Goal: Task Accomplishment & Management: Complete application form

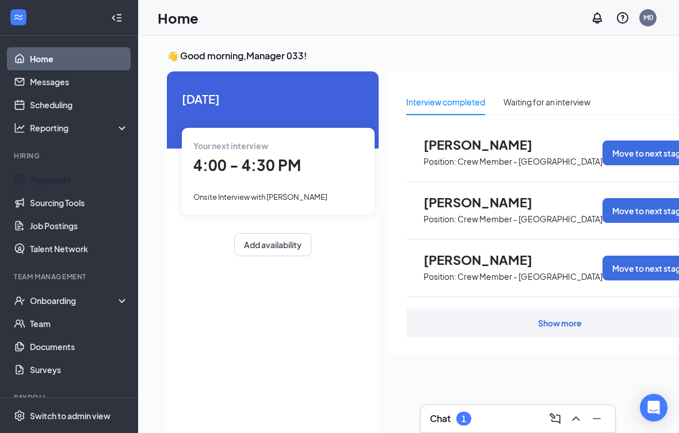
click at [45, 178] on link "Applicants" at bounding box center [79, 179] width 98 height 23
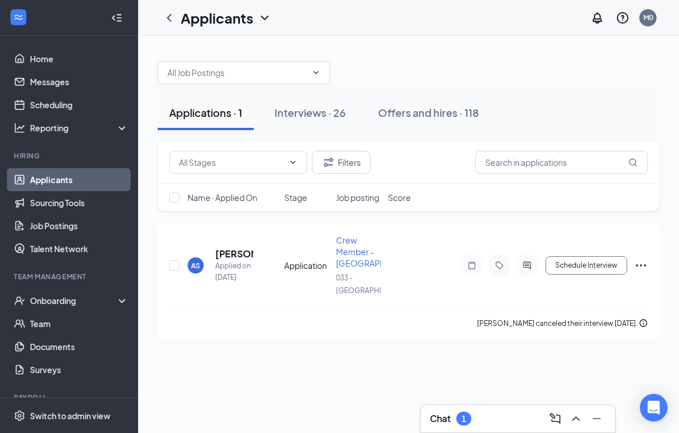
click at [341, 112] on div "Interviews · 26" at bounding box center [310, 112] width 71 height 14
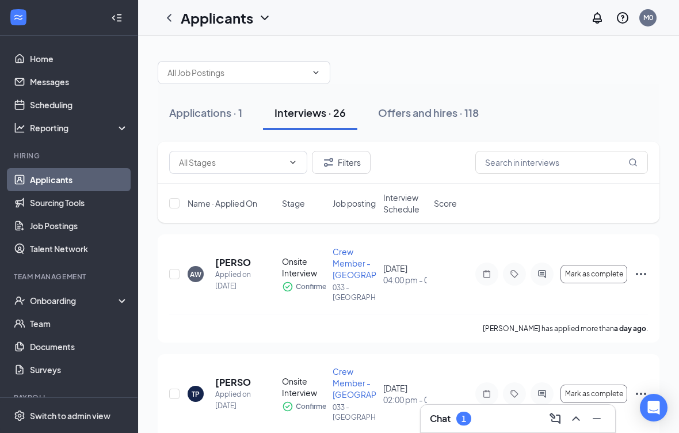
click at [440, 115] on div "Offers and hires · 118" at bounding box center [428, 112] width 101 height 14
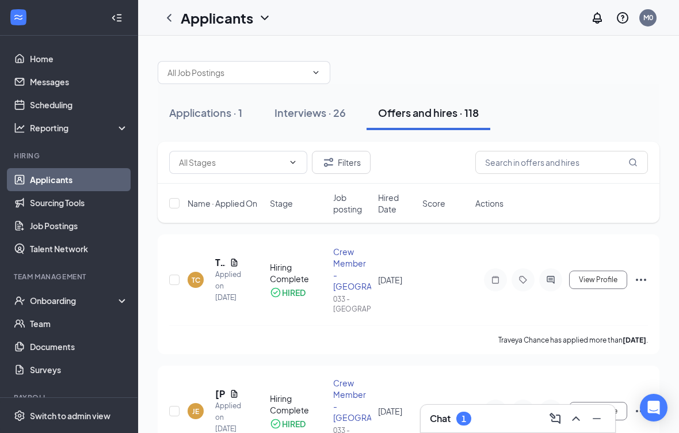
click at [317, 106] on div "Interviews · 26" at bounding box center [310, 112] width 71 height 14
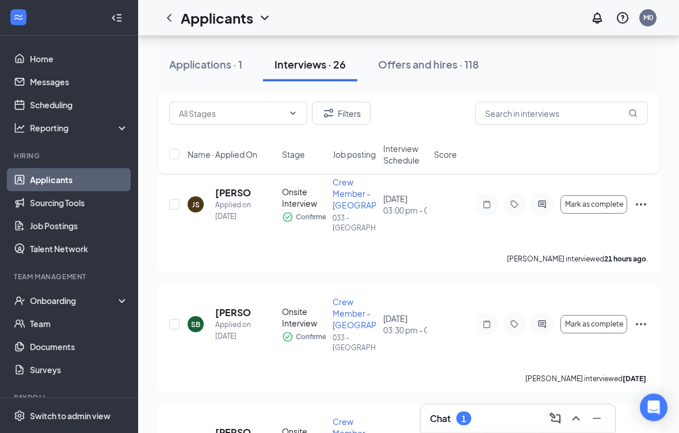
scroll to position [429, 0]
click at [515, 203] on icon "Tag" at bounding box center [515, 204] width 14 height 9
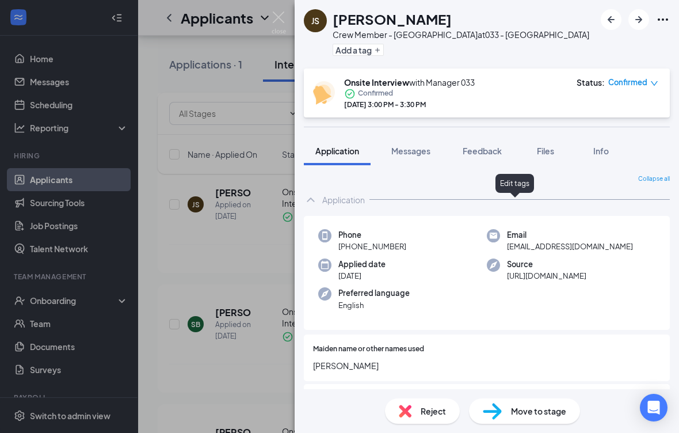
click at [551, 417] on span "Move to stage" at bounding box center [538, 411] width 55 height 13
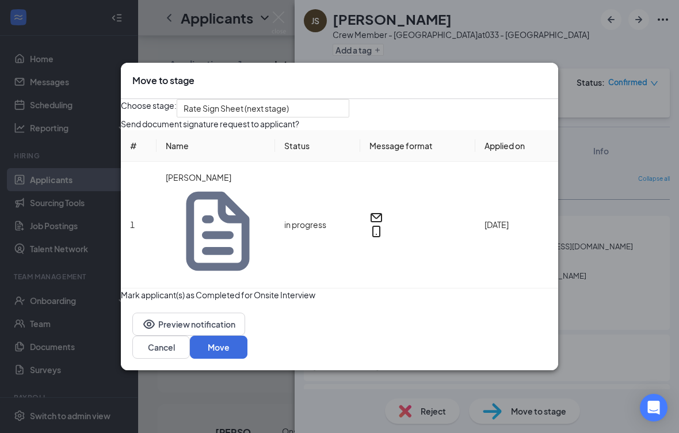
click at [248, 341] on button "Move" at bounding box center [219, 347] width 58 height 23
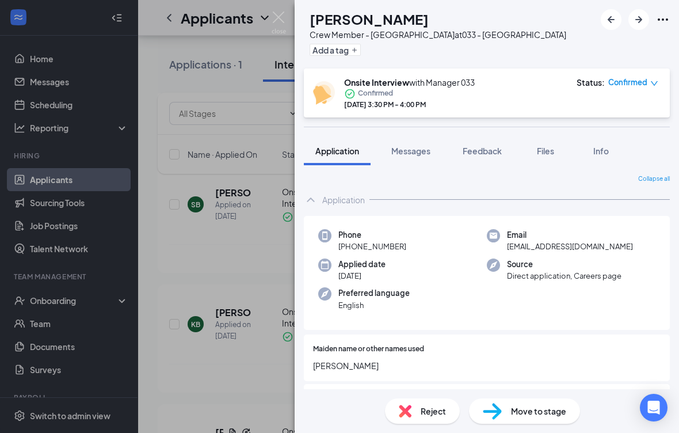
scroll to position [443, 0]
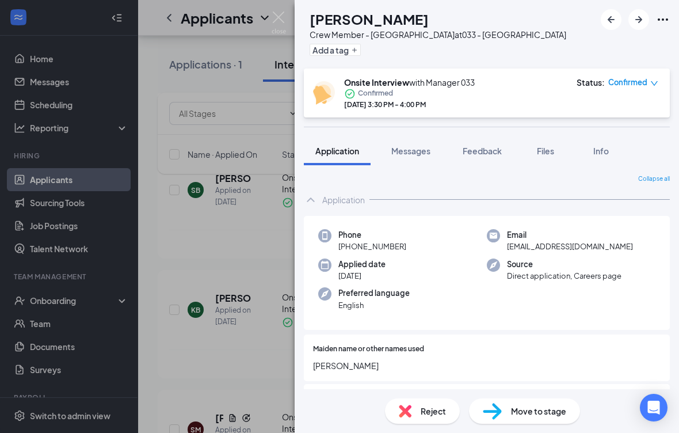
click at [246, 380] on div "[PERSON_NAME] Crew Member - [GEOGRAPHIC_DATA] at 033 - [GEOGRAPHIC_DATA] Add a …" at bounding box center [339, 216] width 679 height 433
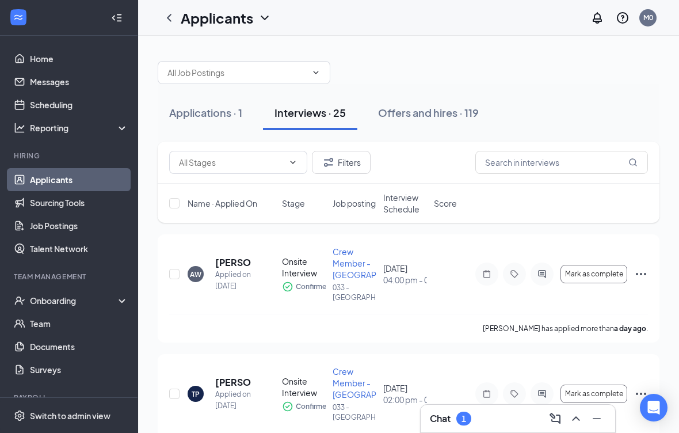
click at [444, 109] on div "Offers and hires · 119" at bounding box center [428, 112] width 101 height 14
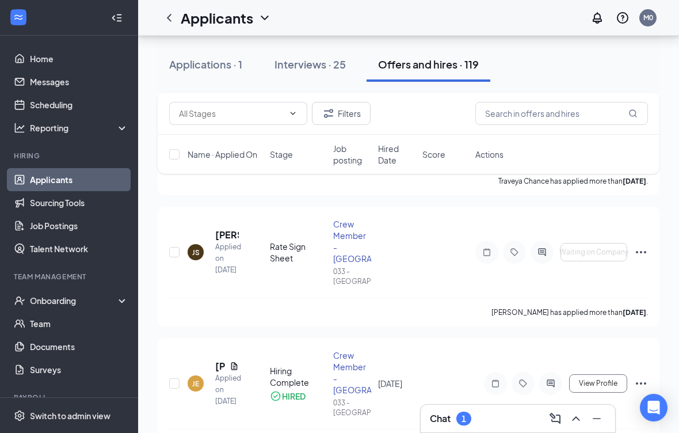
scroll to position [173, 0]
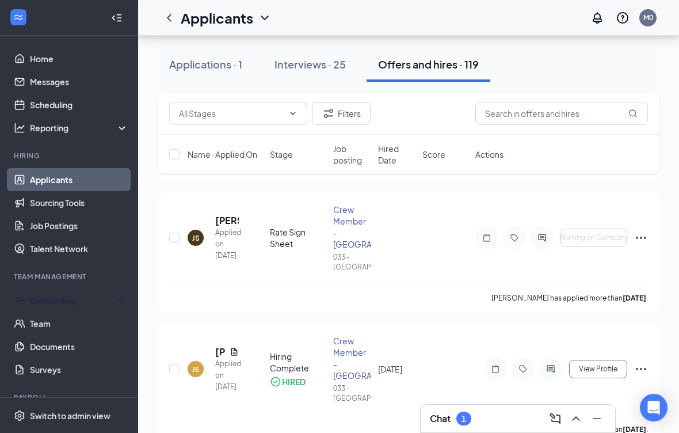
click at [44, 301] on div "Onboarding" at bounding box center [74, 301] width 89 height 12
click at [30, 324] on link "Overview" at bounding box center [78, 325] width 101 height 23
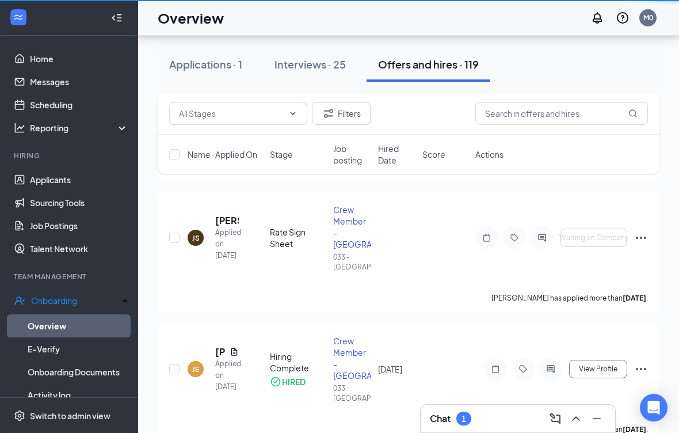
scroll to position [14, 0]
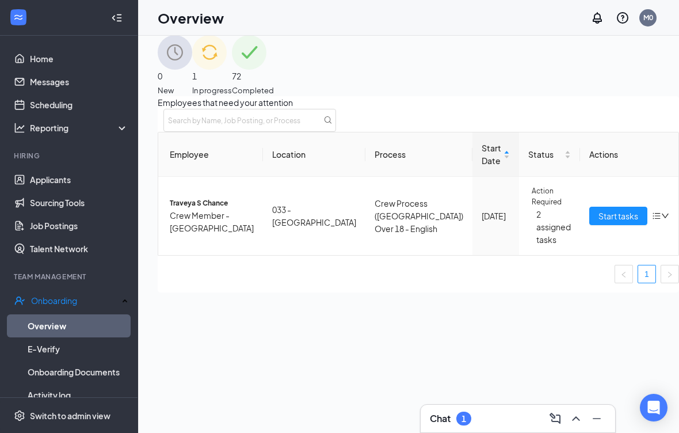
click at [599, 222] on span "Start tasks" at bounding box center [619, 216] width 40 height 13
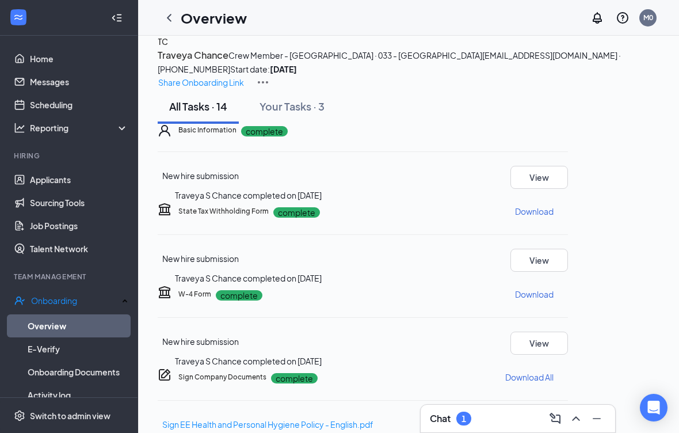
click at [36, 303] on div "Onboarding" at bounding box center [74, 301] width 87 height 12
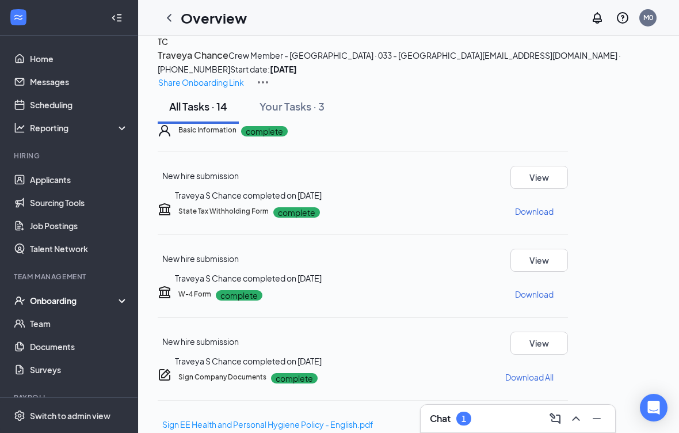
click at [37, 293] on div "Onboarding" at bounding box center [69, 300] width 138 height 23
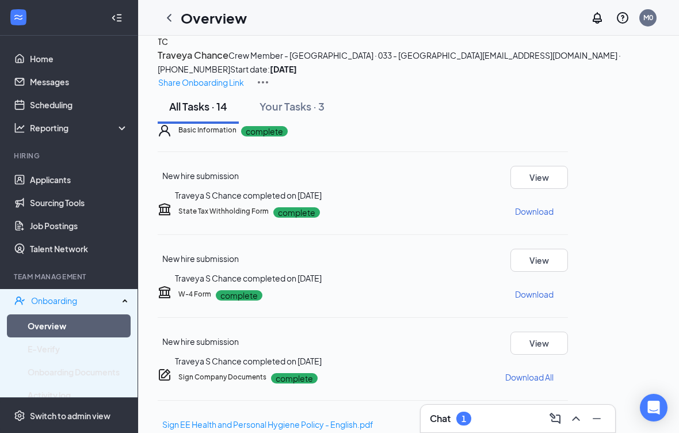
click at [37, 320] on link "Overview" at bounding box center [78, 325] width 101 height 23
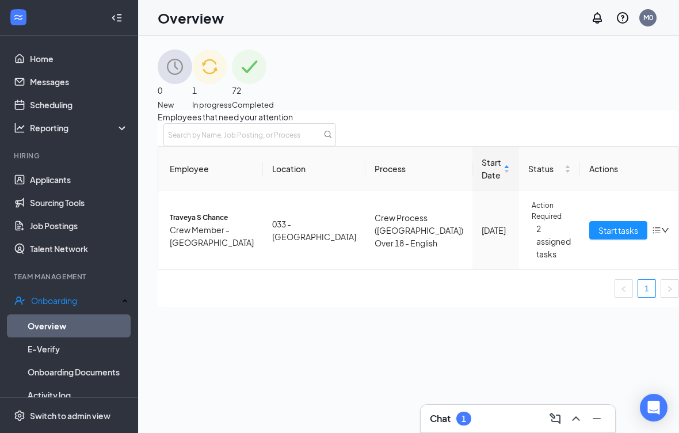
click at [51, 296] on div "Onboarding" at bounding box center [74, 301] width 87 height 12
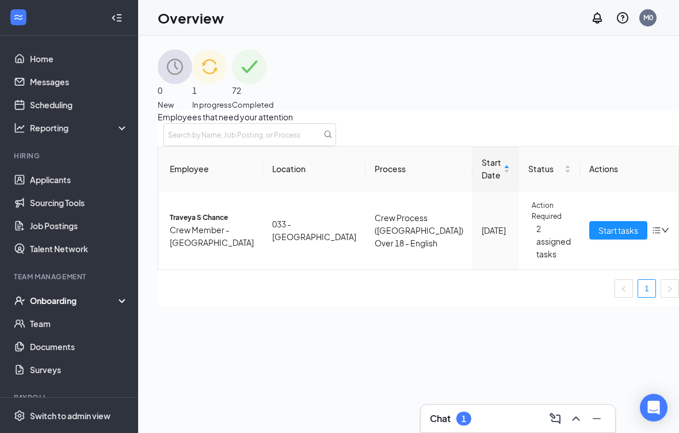
click at [48, 294] on div "Onboarding" at bounding box center [69, 300] width 138 height 23
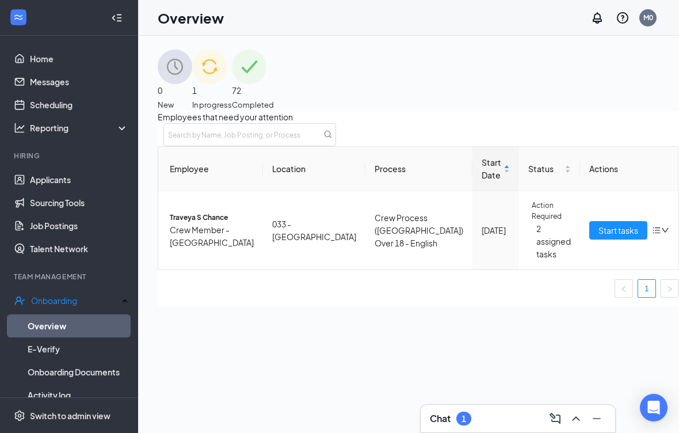
click at [36, 321] on link "Overview" at bounding box center [78, 325] width 101 height 23
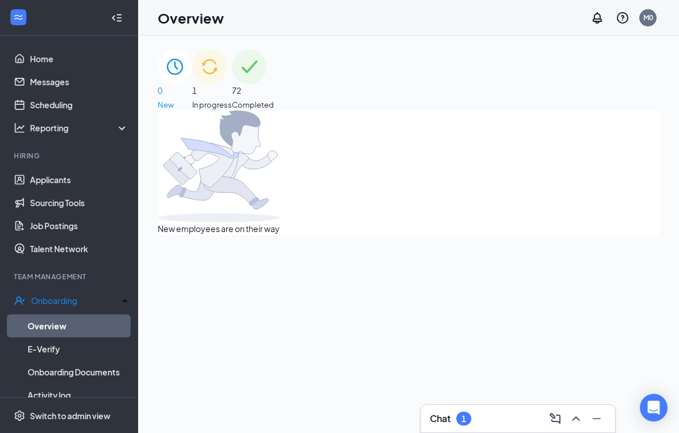
click at [47, 300] on div "Onboarding" at bounding box center [74, 301] width 87 height 12
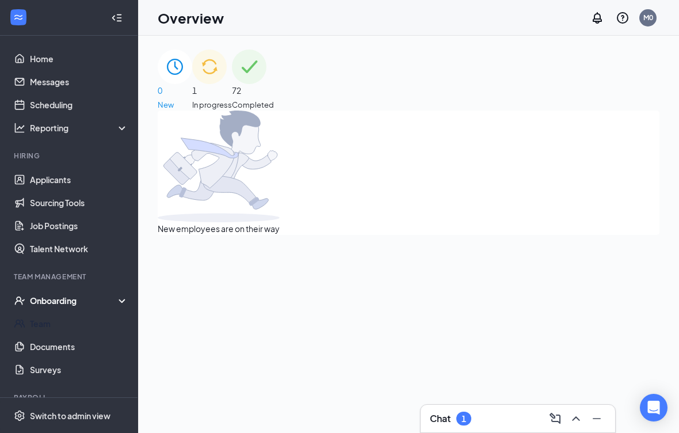
click at [35, 321] on link "Team" at bounding box center [79, 323] width 98 height 23
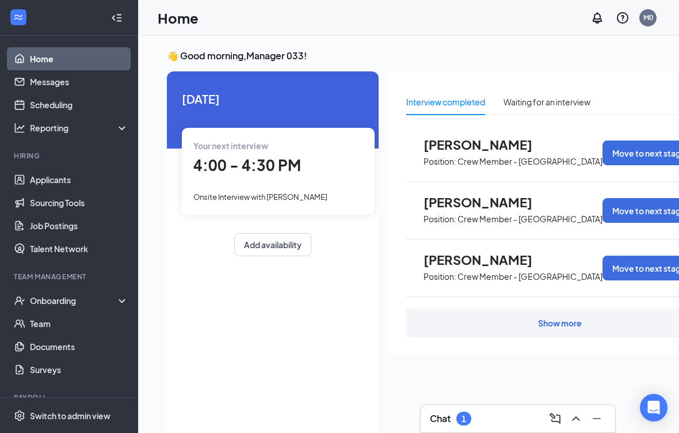
click at [45, 302] on div "Onboarding" at bounding box center [74, 301] width 89 height 12
click at [37, 326] on link "Overview" at bounding box center [79, 323] width 98 height 23
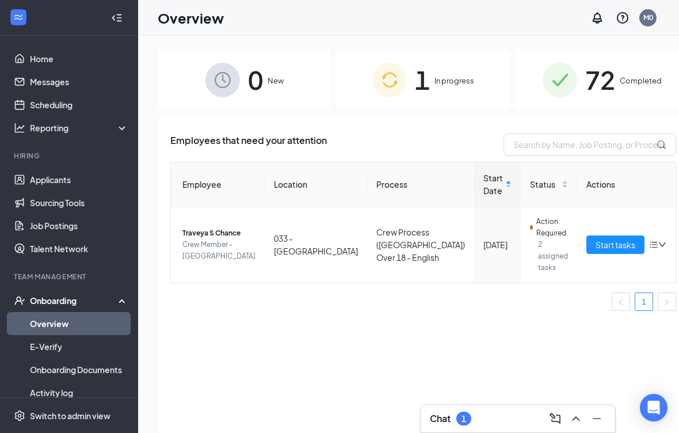
click at [43, 299] on div "Onboarding" at bounding box center [74, 301] width 89 height 12
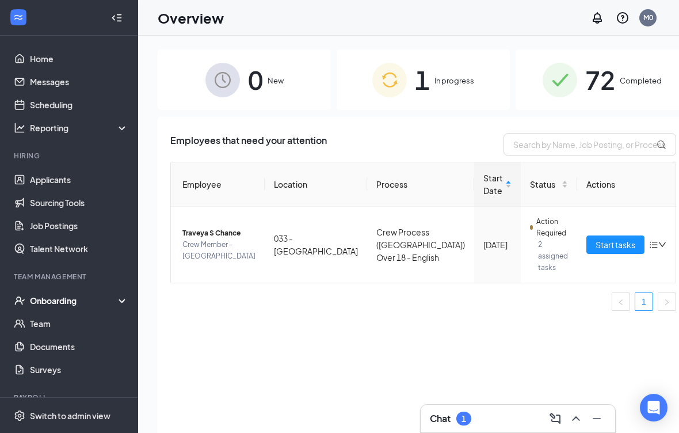
click at [40, 296] on div "Onboarding" at bounding box center [74, 301] width 89 height 12
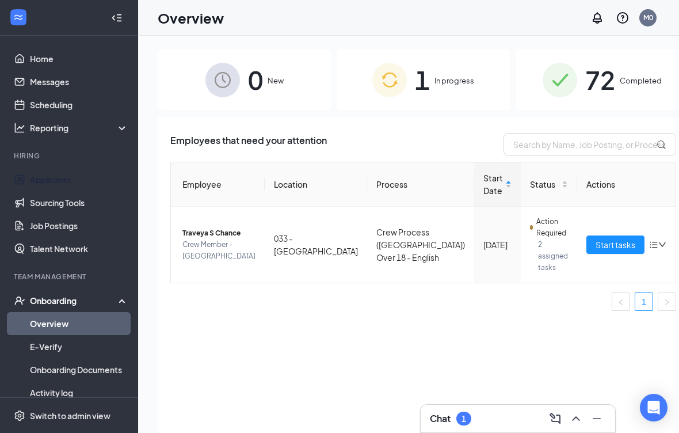
click at [50, 182] on link "Applicants" at bounding box center [79, 179] width 98 height 23
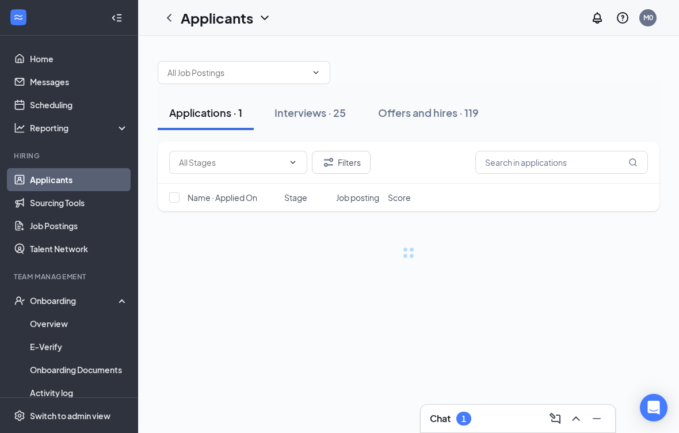
click at [437, 115] on div "Offers and hires · 119" at bounding box center [428, 112] width 101 height 14
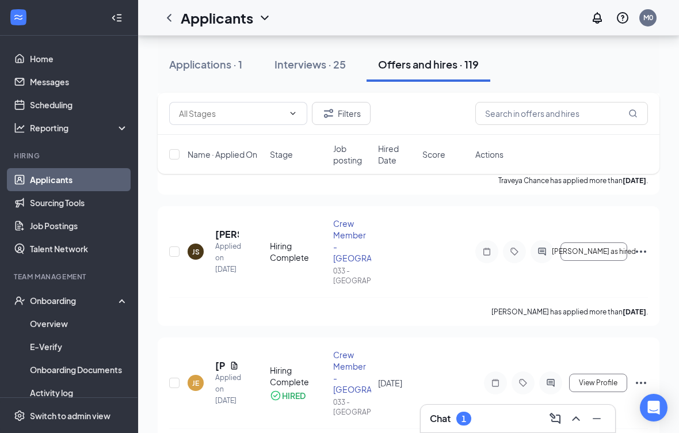
scroll to position [154, 0]
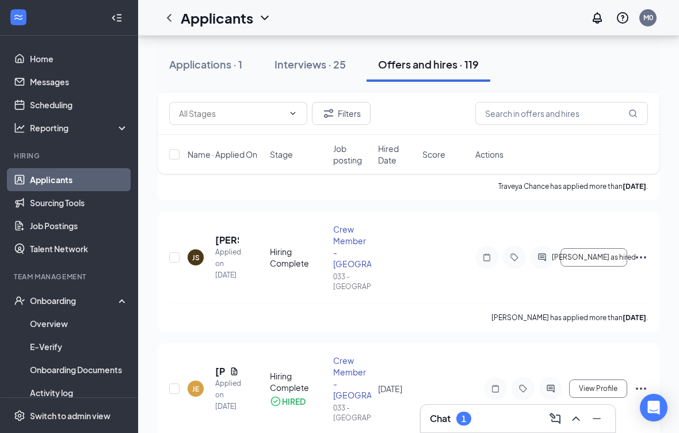
click at [593, 253] on span "Mark as hired" at bounding box center [594, 257] width 84 height 8
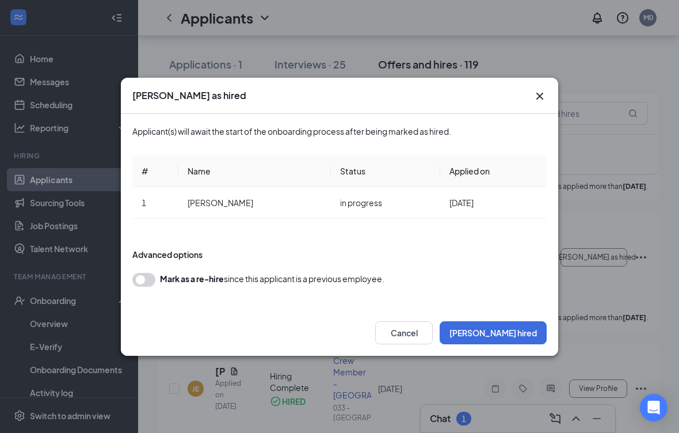
click at [531, 337] on button "Mark hired" at bounding box center [493, 332] width 107 height 23
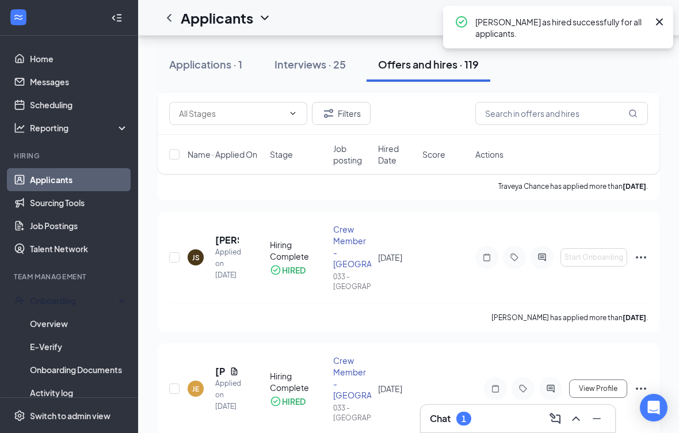
click at [45, 303] on div "Onboarding" at bounding box center [74, 301] width 89 height 12
click at [46, 298] on div "Onboarding" at bounding box center [74, 301] width 89 height 12
click at [40, 321] on link "Overview" at bounding box center [79, 323] width 98 height 23
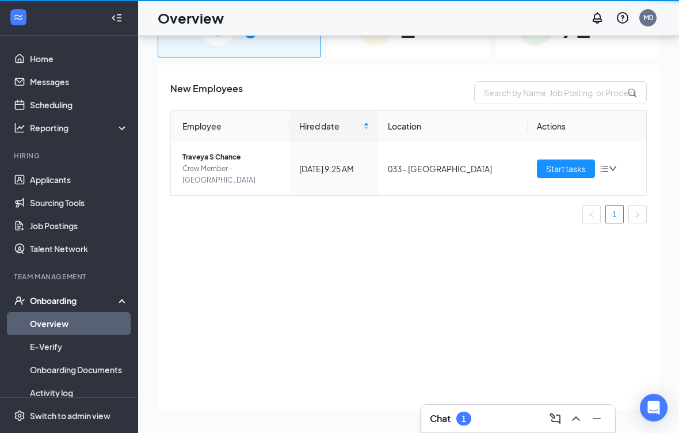
scroll to position [63, 0]
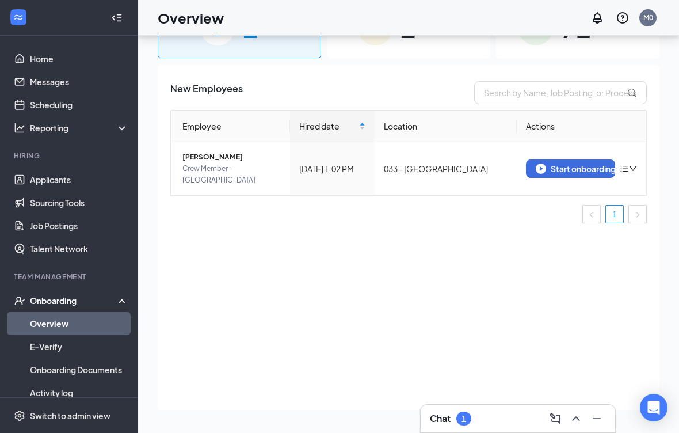
click at [578, 163] on div "Start onboarding" at bounding box center [571, 168] width 70 height 10
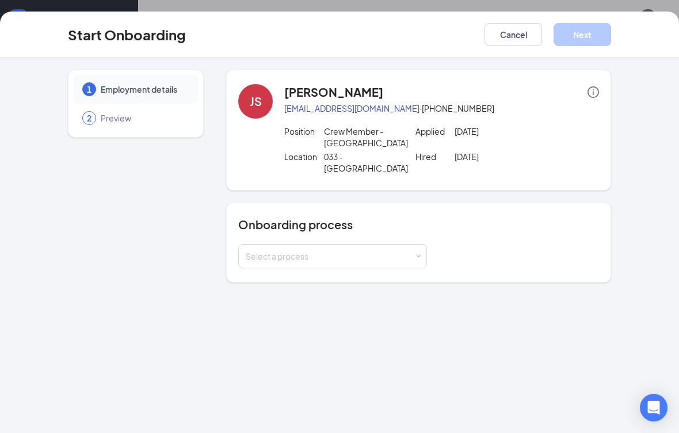
click at [391, 250] on div "Select a process" at bounding box center [330, 256] width 169 height 12
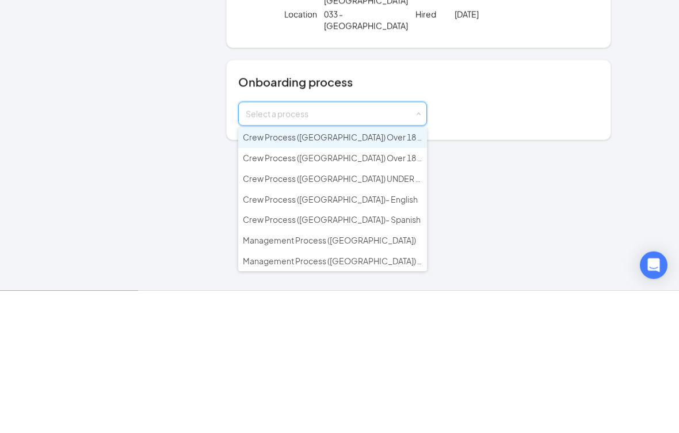
click at [368, 275] on span "Crew Process ([GEOGRAPHIC_DATA]) Over 18 - English" at bounding box center [346, 280] width 207 height 10
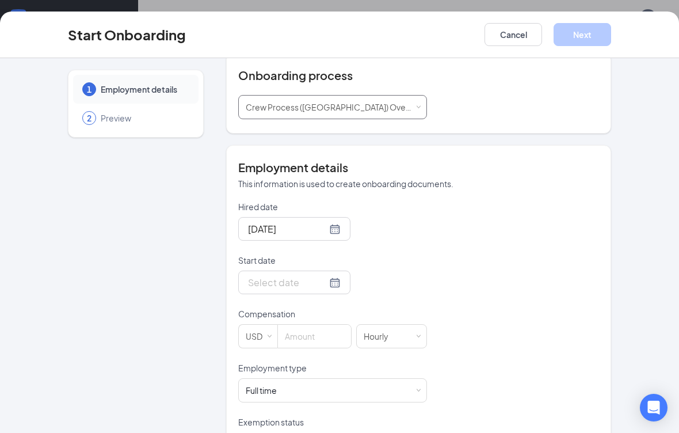
scroll to position [165, 0]
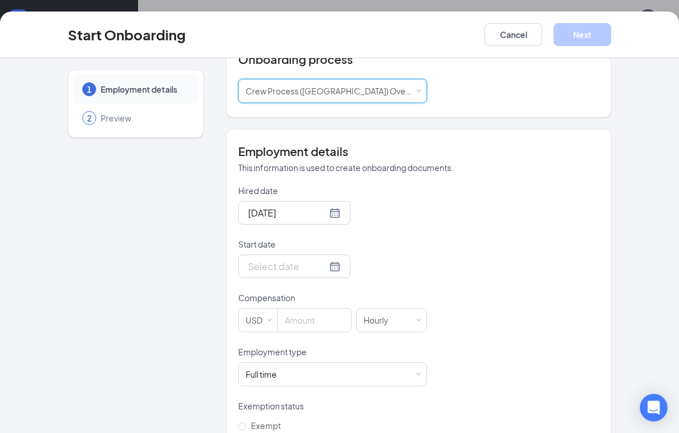
click at [306, 259] on input "Start date" at bounding box center [287, 266] width 79 height 14
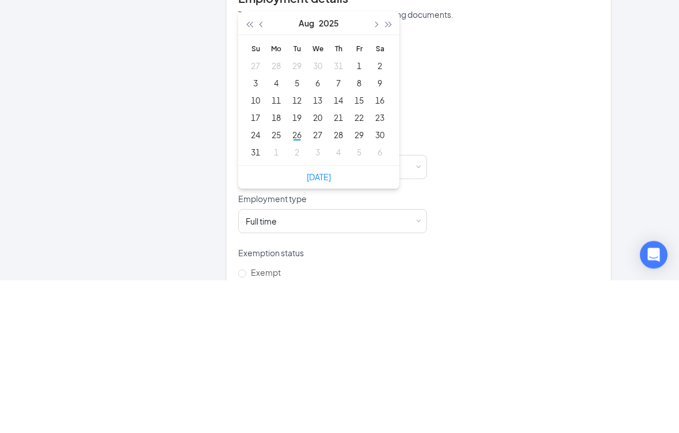
type input "Aug 27, 2025"
click at [318, 281] on div "27" at bounding box center [318, 288] width 14 height 14
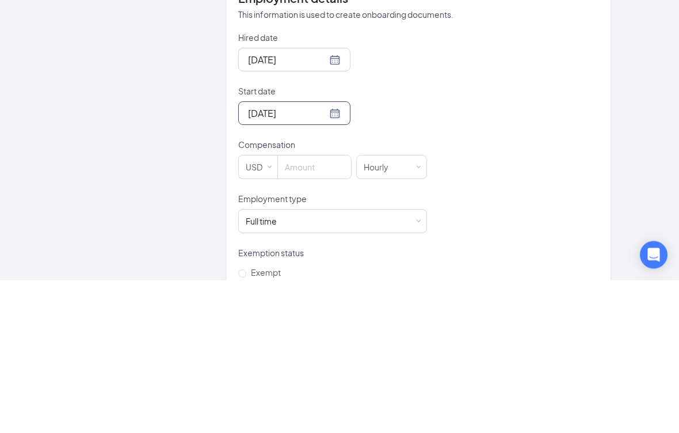
click at [325, 309] on input at bounding box center [314, 320] width 73 height 23
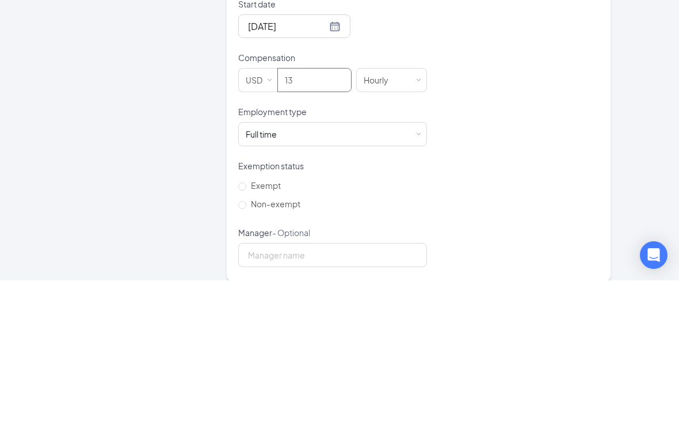
type input "13"
click at [353, 275] on div "Full time Works 30+ hours per week and is reasonably expected to work" at bounding box center [333, 286] width 174 height 23
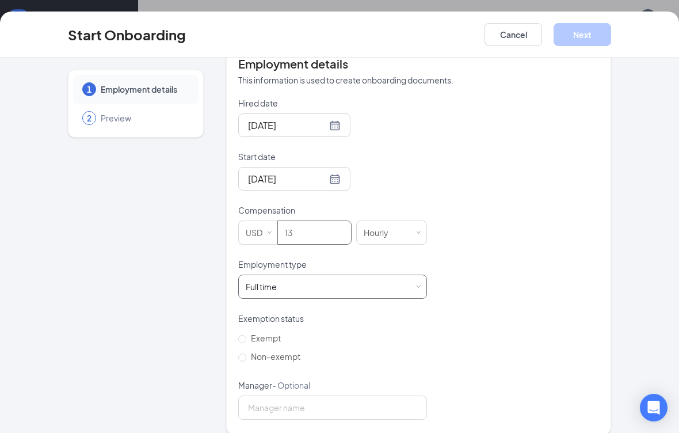
scroll to position [238, 0]
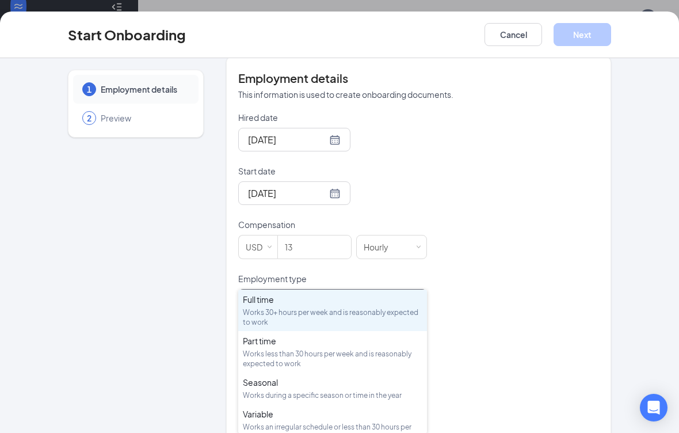
click at [324, 349] on div "Works less than 30 hours per week and is reasonably expected to work" at bounding box center [333, 359] width 180 height 20
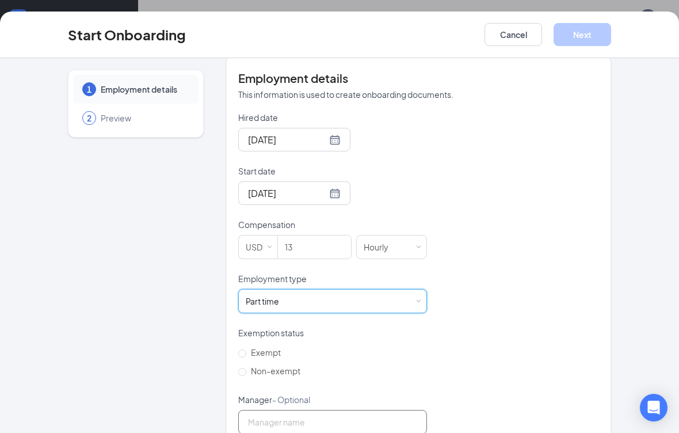
click at [328, 412] on input "Manager - Optional" at bounding box center [332, 422] width 189 height 24
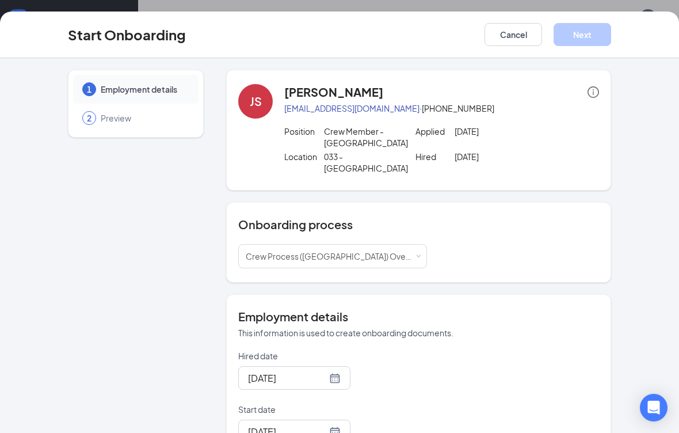
scroll to position [0, 0]
type input "Margarita Santos"
click at [646, 101] on div "1 Employment details 2 Preview JS Jacob Schuch jacobschuch02@gmail.com · (919) …" at bounding box center [339, 245] width 679 height 375
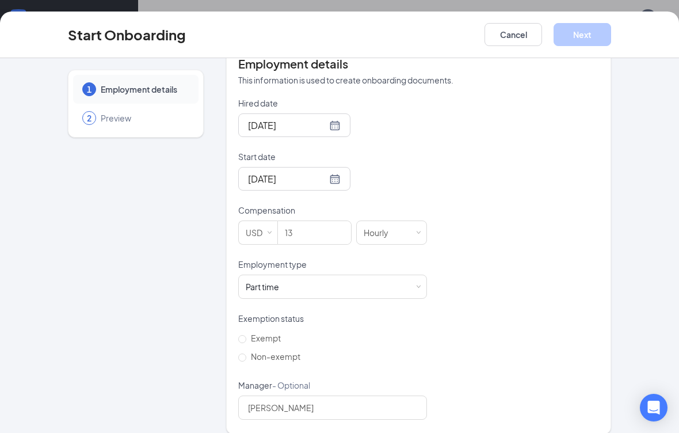
scroll to position [253, 0]
click at [539, 308] on div "Hired date Aug 26, 2025 Start date Aug 27, 2025 Aug 2025 Su Mo Tu We Th Fr Sa 2…" at bounding box center [418, 258] width 361 height 322
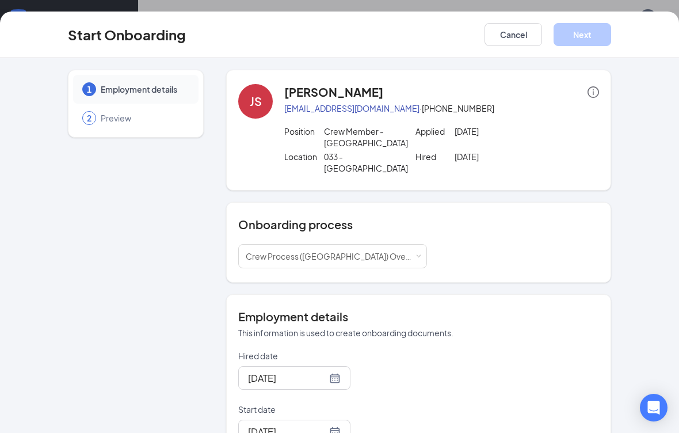
scroll to position [0, 0]
click at [403, 245] on div "Select a process Crew Process (NC) Over 18 - English" at bounding box center [333, 256] width 174 height 23
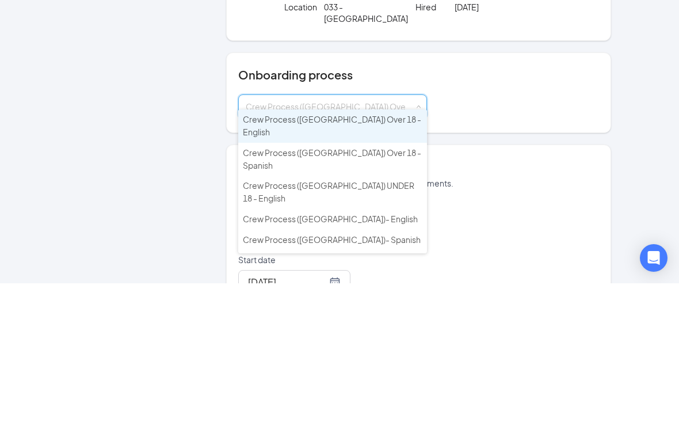
click at [353, 264] on span "Crew Process ([GEOGRAPHIC_DATA]) Over 18 - English" at bounding box center [332, 275] width 178 height 23
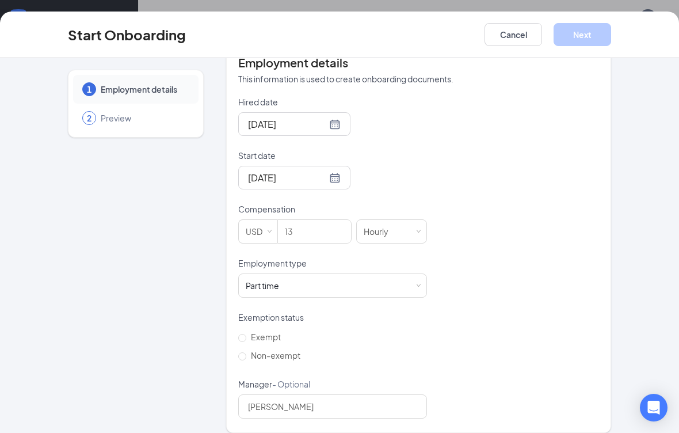
scroll to position [253, 0]
click at [349, 282] on div "Part time Works less than 30 hours per week and is reasonably expected to work" at bounding box center [333, 286] width 174 height 23
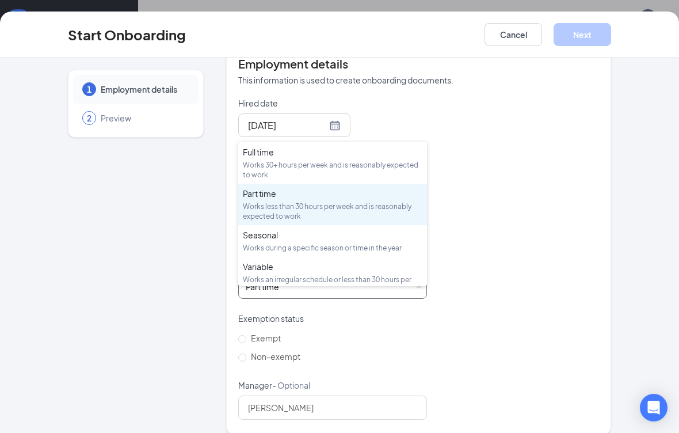
click at [356, 188] on div "Part time" at bounding box center [333, 194] width 180 height 12
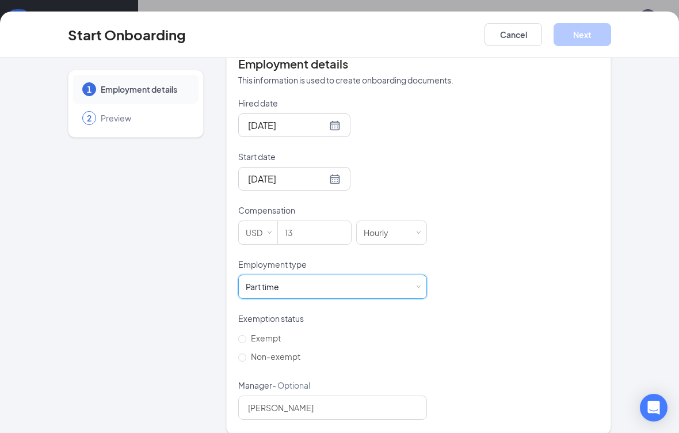
click at [244, 353] on input "Non-exempt" at bounding box center [242, 357] width 8 height 8
radio input "true"
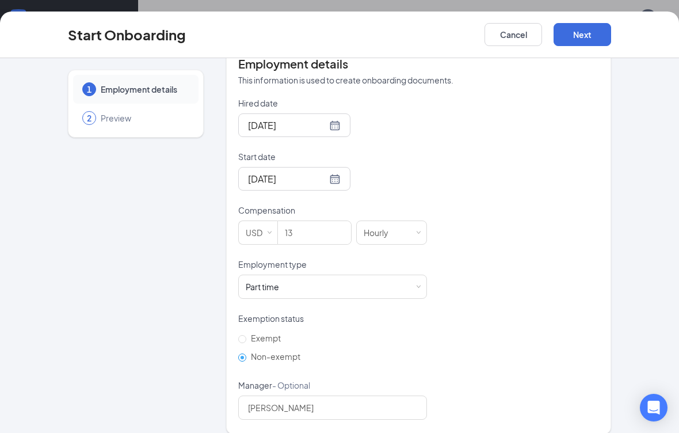
click at [584, 35] on button "Next" at bounding box center [583, 34] width 58 height 23
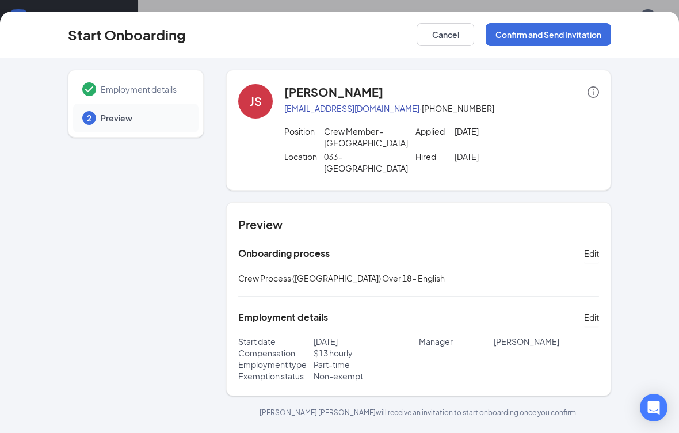
scroll to position [0, 0]
click at [552, 32] on button "Confirm and Send Invitation" at bounding box center [548, 34] width 125 height 23
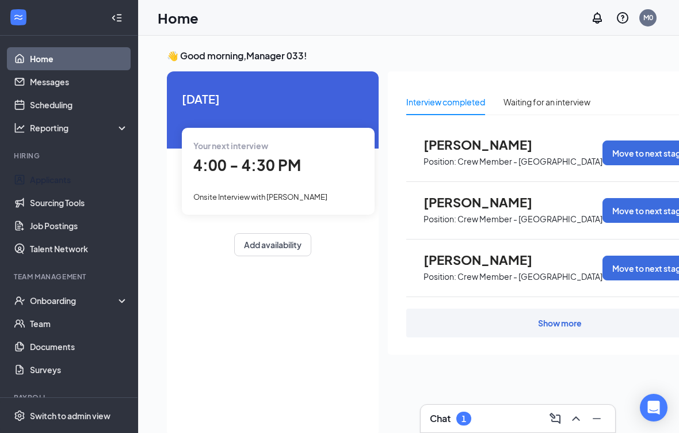
click at [51, 182] on link "Applicants" at bounding box center [79, 179] width 98 height 23
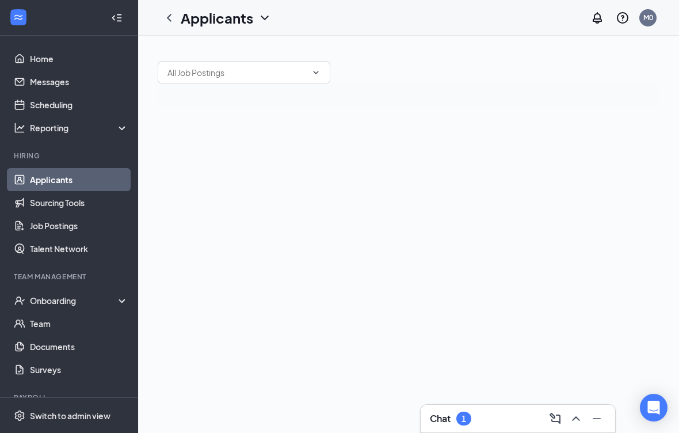
click at [51, 304] on div "Onboarding" at bounding box center [74, 301] width 89 height 12
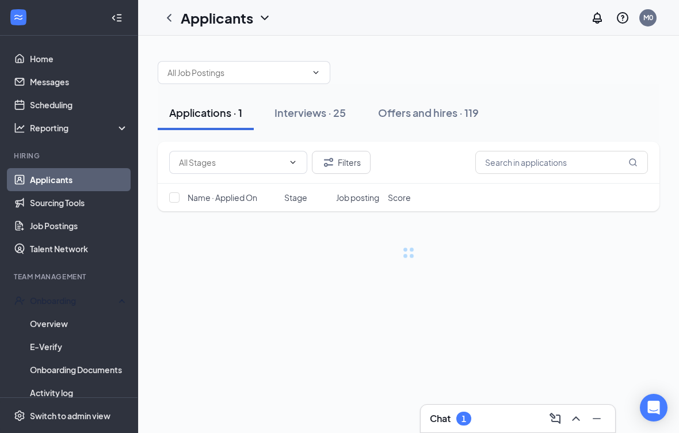
click at [46, 325] on link "Overview" at bounding box center [79, 323] width 98 height 23
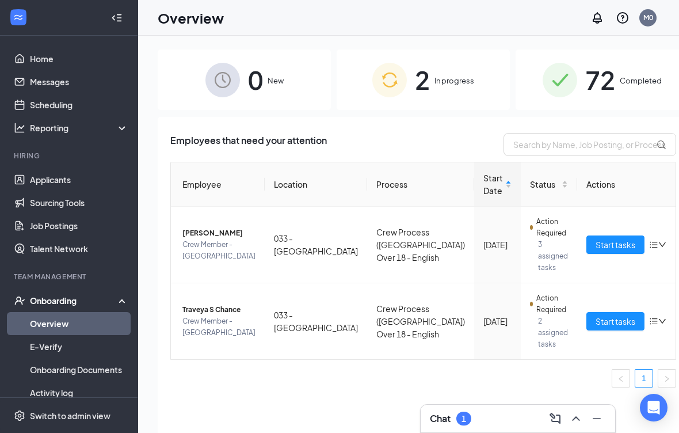
click at [587, 251] on button "Start tasks" at bounding box center [616, 244] width 58 height 18
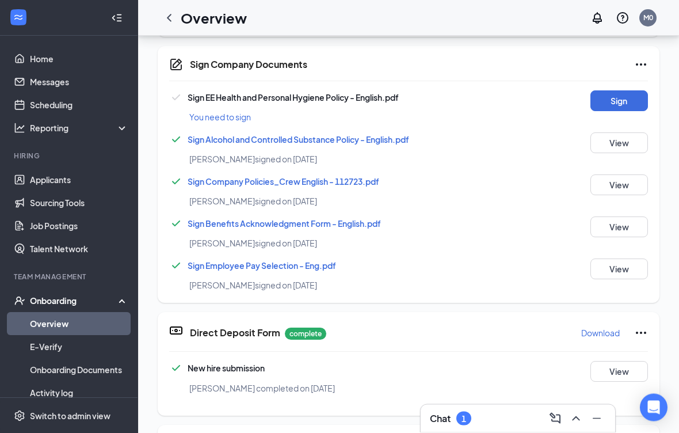
scroll to position [191, 0]
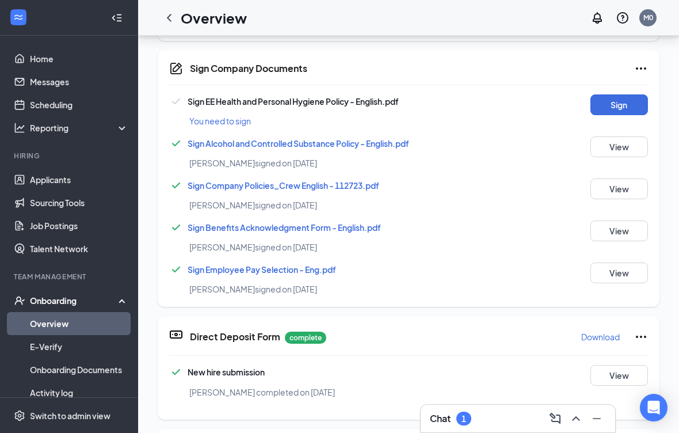
click at [622, 106] on button "Sign" at bounding box center [620, 104] width 58 height 21
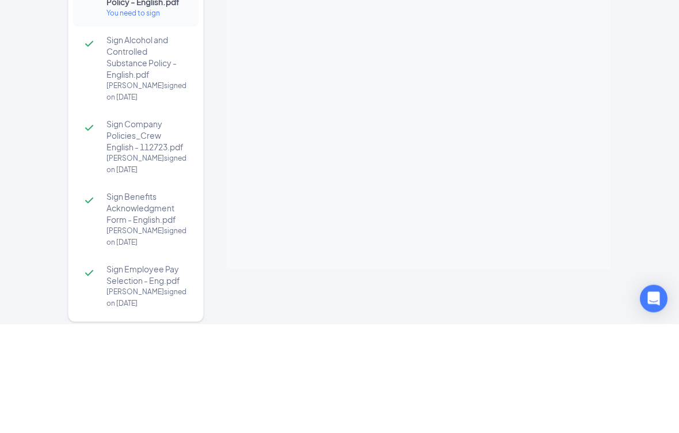
scroll to position [0, 0]
click at [649, 106] on div "Sign EE Health and Personal Hygiene Policy - English.pdf You need to sign Sign …" at bounding box center [339, 245] width 679 height 375
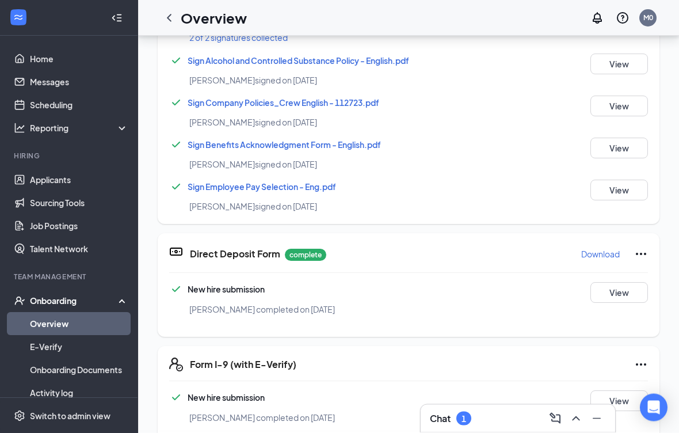
scroll to position [279, 0]
click at [425, 169] on div "Sign Company Documents Jacob M Schuch completed on Aug 26, 2025 Close Sign EE H…" at bounding box center [339, 216] width 679 height 433
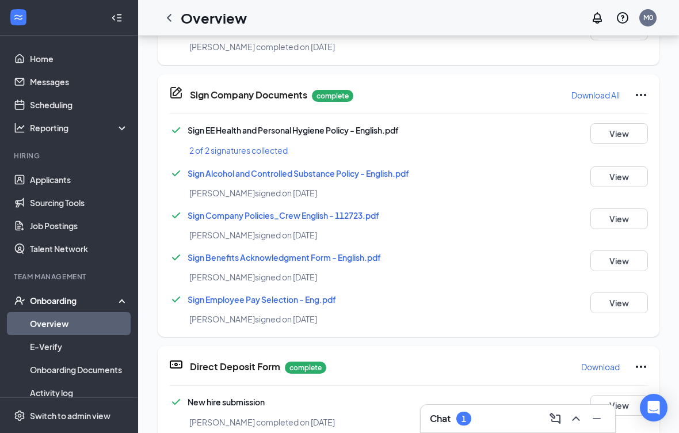
click at [627, 301] on button "View" at bounding box center [620, 302] width 58 height 21
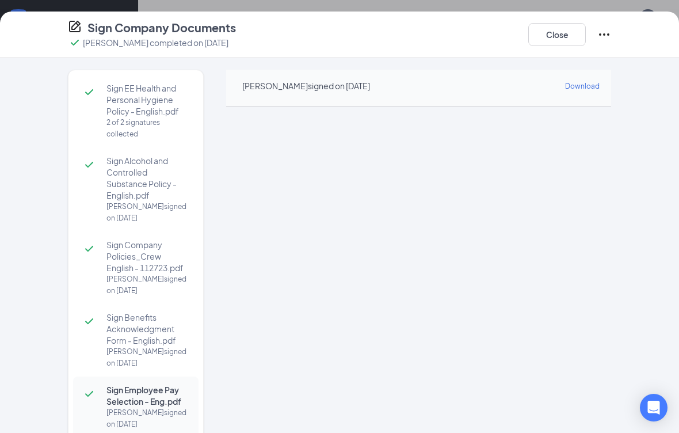
click at [560, 37] on button "Close" at bounding box center [557, 34] width 58 height 23
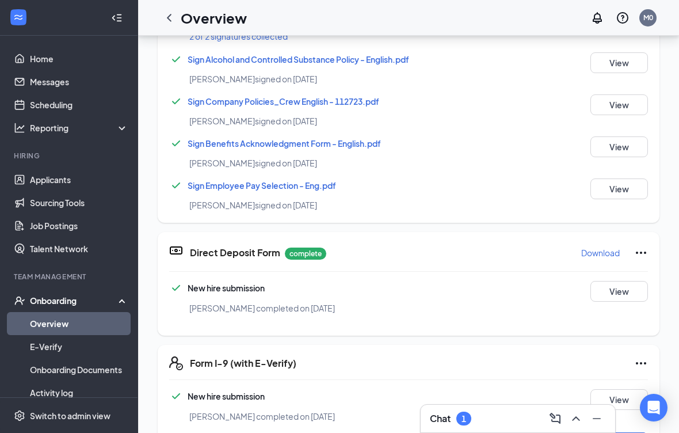
scroll to position [280, 0]
click at [618, 291] on button "View" at bounding box center [620, 292] width 58 height 21
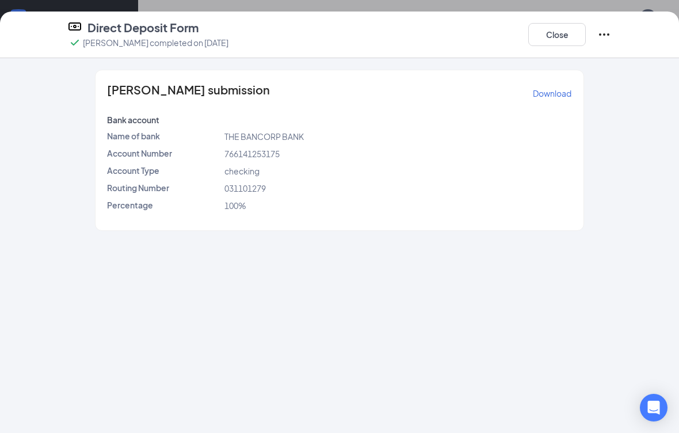
click at [568, 39] on button "Close" at bounding box center [557, 34] width 58 height 23
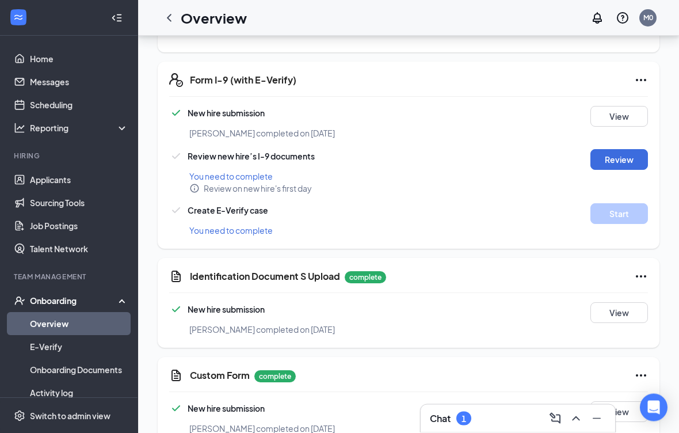
scroll to position [560, 0]
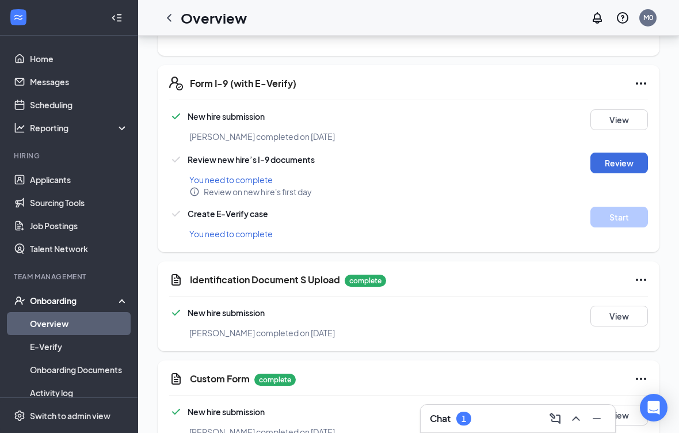
click at [618, 319] on button "View" at bounding box center [620, 316] width 58 height 21
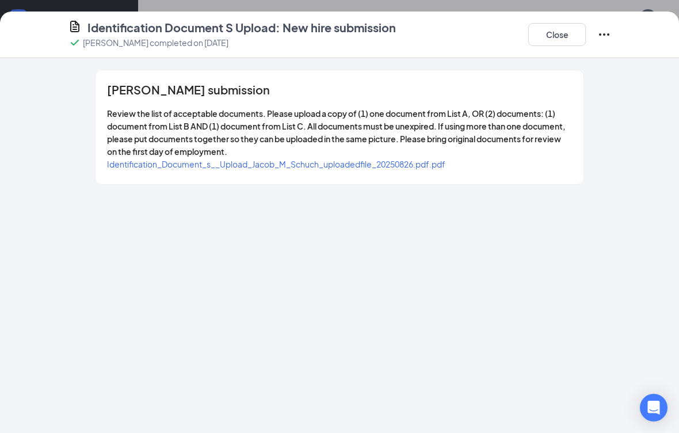
click at [356, 162] on span "Identification_Document_s__Upload_Jacob_M_Schuch_uploadedfile_20250826.pdf.pdf" at bounding box center [276, 164] width 338 height 10
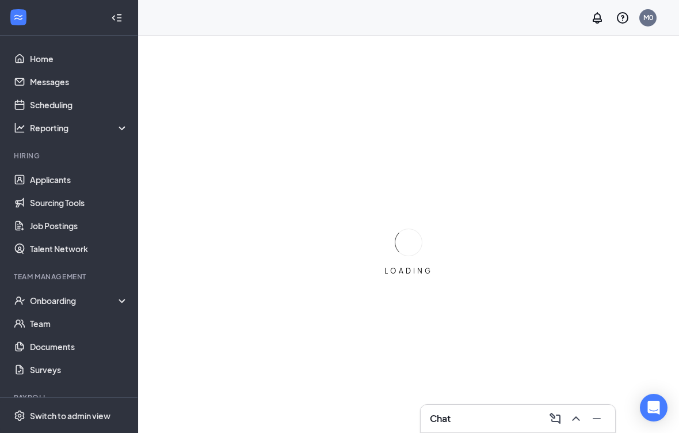
click at [43, 294] on div "Onboarding" at bounding box center [69, 300] width 138 height 23
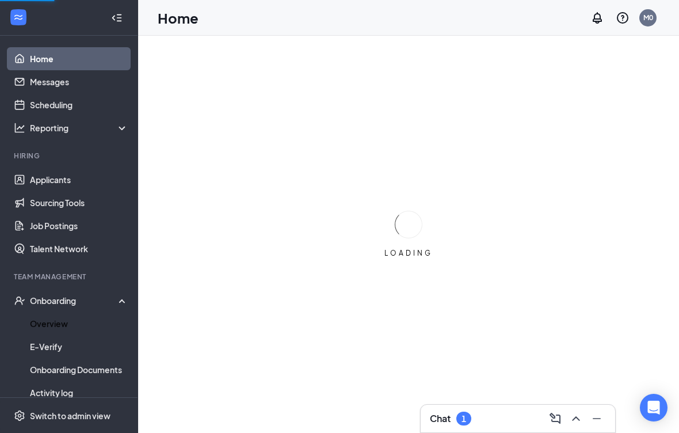
click at [41, 326] on link "Overview" at bounding box center [79, 323] width 98 height 23
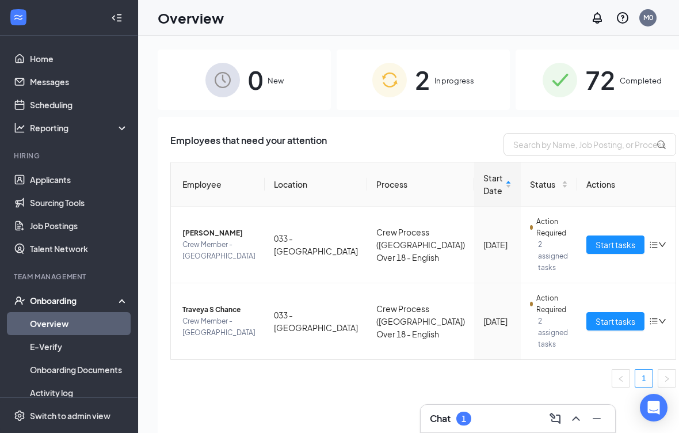
click at [596, 243] on span "Start tasks" at bounding box center [616, 244] width 40 height 13
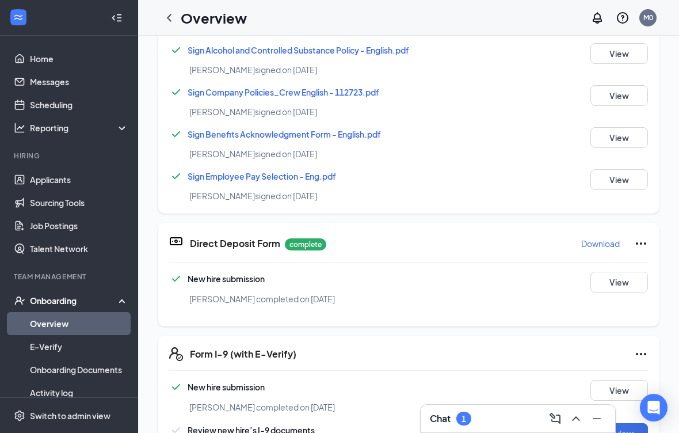
scroll to position [280, 0]
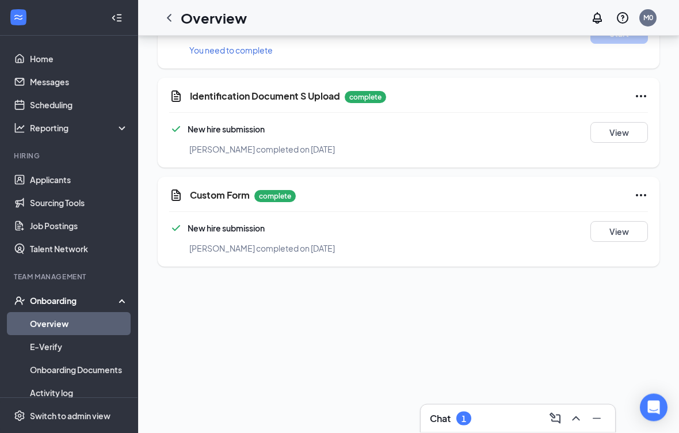
click at [621, 230] on button "View" at bounding box center [620, 232] width 58 height 21
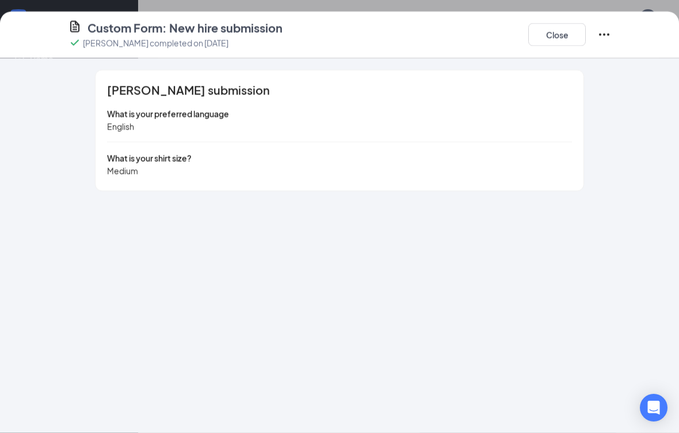
click at [566, 40] on button "Close" at bounding box center [557, 34] width 58 height 23
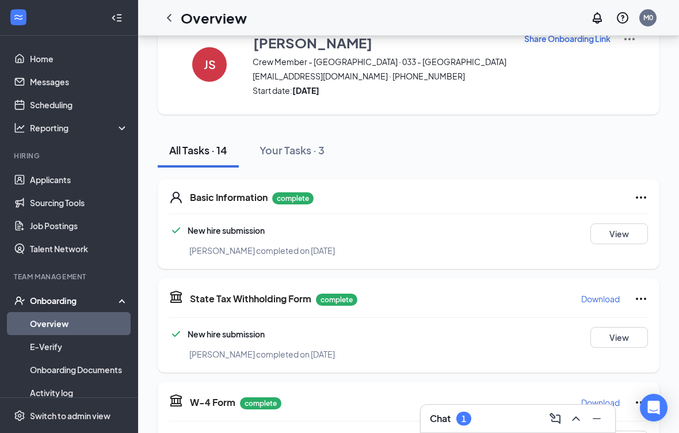
scroll to position [0, 0]
